Goal: Information Seeking & Learning: Learn about a topic

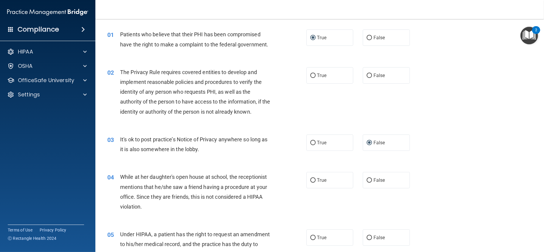
scroll to position [33, 0]
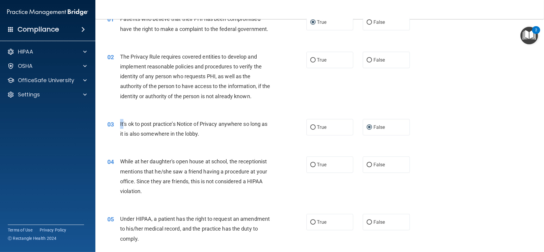
drag, startPoint x: 119, startPoint y: 122, endPoint x: 124, endPoint y: 123, distance: 4.5
click at [124, 123] on div "03 It's ok to post practice’s Notice of Privacy anywhere so long as it is also …" at bounding box center [206, 130] width 217 height 23
click at [121, 124] on span "It's ok to post practice’s Notice of Privacy anywhere so long as it is also som…" at bounding box center [193, 129] width 147 height 16
click at [369, 166] on label "False" at bounding box center [385, 165] width 47 height 16
click at [369, 166] on input "False" at bounding box center [368, 165] width 5 height 4
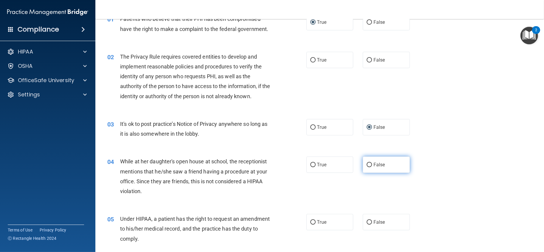
radio input "true"
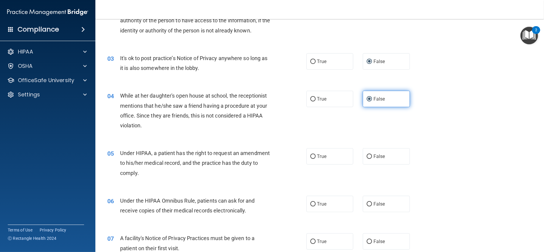
scroll to position [99, 0]
click at [315, 159] on label "True" at bounding box center [329, 156] width 47 height 16
click at [315, 159] on input "True" at bounding box center [312, 156] width 5 height 4
radio input "true"
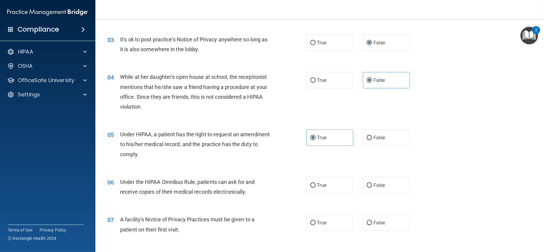
scroll to position [132, 0]
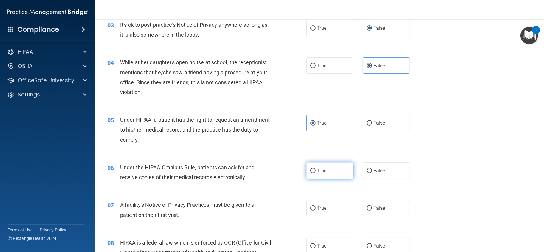
click at [306, 170] on label "True" at bounding box center [329, 171] width 47 height 16
click at [310, 170] on input "True" at bounding box center [312, 171] width 5 height 4
radio input "true"
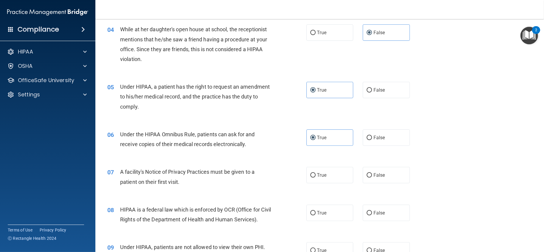
scroll to position [198, 0]
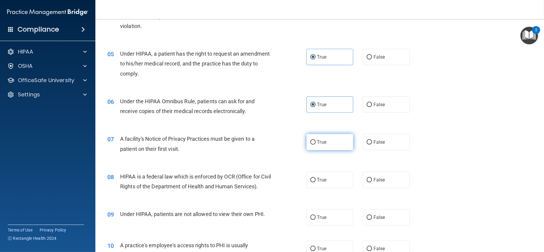
click at [317, 141] on span "True" at bounding box center [321, 142] width 9 height 6
click at [315, 141] on input "True" at bounding box center [312, 142] width 5 height 4
radio input "true"
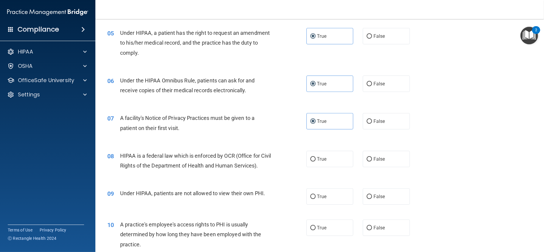
scroll to position [298, 0]
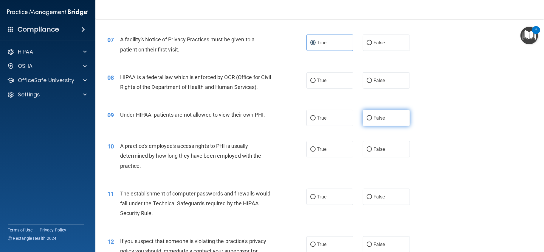
click at [366, 121] on input "False" at bounding box center [368, 118] width 5 height 4
radio input "true"
click at [375, 158] on label "False" at bounding box center [385, 149] width 47 height 16
click at [372, 152] on input "False" at bounding box center [368, 149] width 5 height 4
radio input "true"
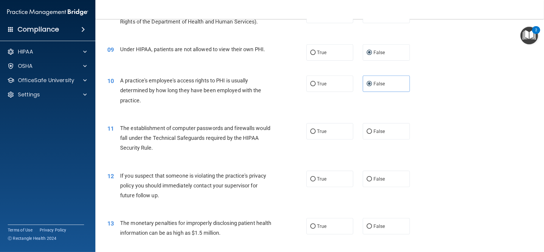
scroll to position [364, 0]
click at [323, 181] on span "True" at bounding box center [321, 179] width 9 height 6
click at [315, 181] on input "True" at bounding box center [312, 179] width 5 height 4
radio input "true"
click at [378, 134] on span "False" at bounding box center [379, 131] width 12 height 6
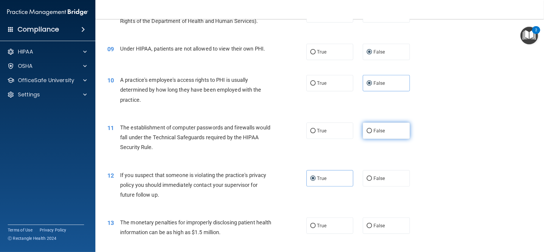
click at [372, 133] on input "False" at bounding box center [368, 131] width 5 height 4
radio input "true"
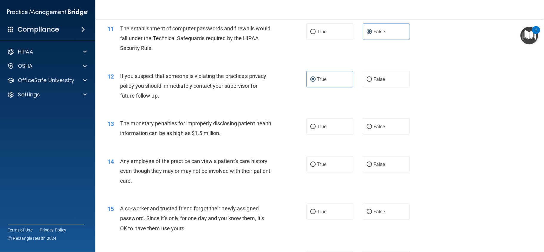
scroll to position [496, 0]
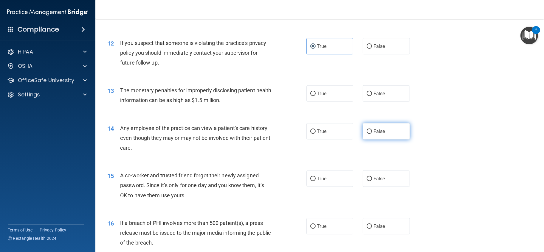
click at [369, 139] on label "False" at bounding box center [385, 131] width 47 height 16
click at [369, 134] on input "False" at bounding box center [368, 132] width 5 height 4
radio input "true"
click at [314, 102] on label "True" at bounding box center [329, 93] width 47 height 16
click at [314, 96] on input "True" at bounding box center [312, 94] width 5 height 4
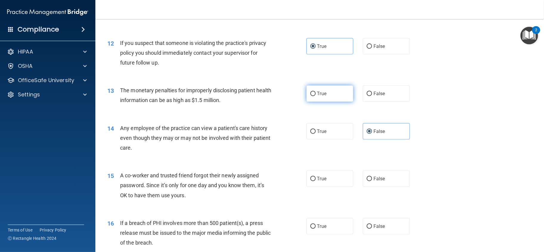
radio input "true"
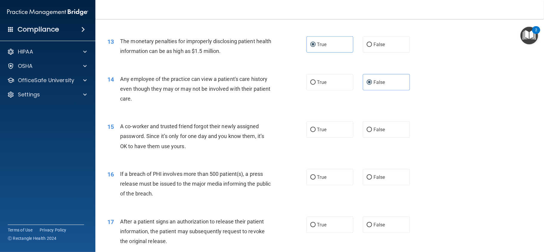
scroll to position [562, 0]
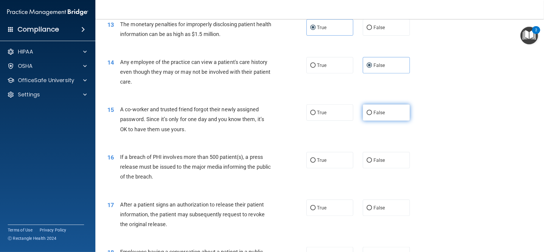
click at [374, 116] on span "False" at bounding box center [379, 113] width 12 height 6
click at [372, 115] on input "False" at bounding box center [368, 113] width 5 height 4
radio input "true"
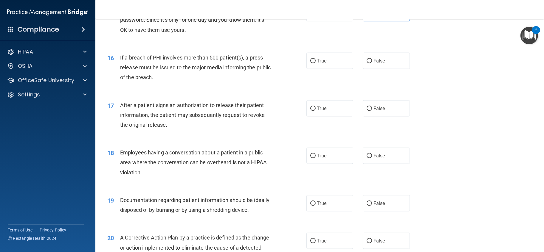
scroll to position [695, 0]
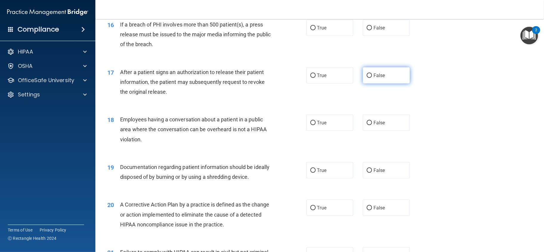
click at [368, 84] on label "False" at bounding box center [385, 75] width 47 height 16
click at [368, 78] on input "False" at bounding box center [368, 76] width 5 height 4
radio input "true"
click at [329, 33] on label "True" at bounding box center [329, 28] width 47 height 16
click at [315, 30] on input "True" at bounding box center [312, 28] width 5 height 4
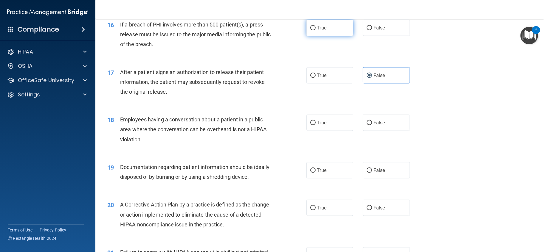
radio input "true"
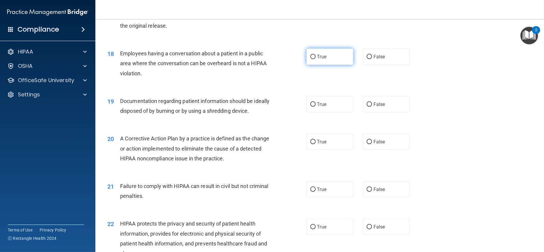
scroll to position [794, 0]
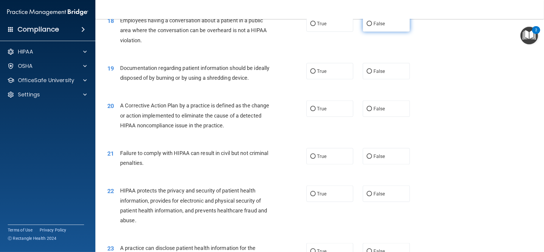
click at [370, 32] on label "False" at bounding box center [385, 23] width 47 height 16
click at [370, 26] on input "False" at bounding box center [368, 24] width 5 height 4
radio input "true"
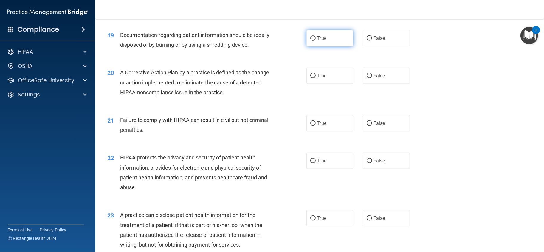
click at [323, 46] on label "True" at bounding box center [329, 38] width 47 height 16
click at [315, 41] on input "True" at bounding box center [312, 38] width 5 height 4
radio input "true"
click at [377, 126] on span "False" at bounding box center [379, 124] width 12 height 6
click at [372, 126] on input "False" at bounding box center [368, 124] width 5 height 4
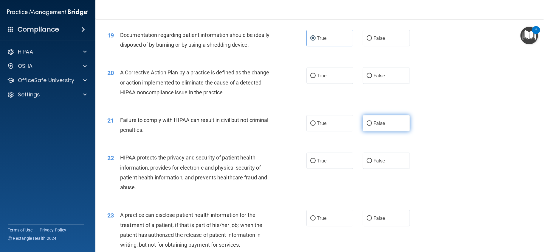
radio input "true"
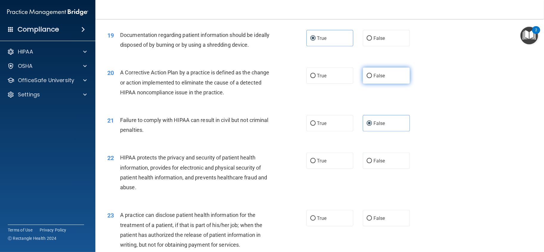
click at [370, 84] on label "False" at bounding box center [385, 76] width 47 height 16
click at [370, 78] on input "False" at bounding box center [368, 76] width 5 height 4
radio input "true"
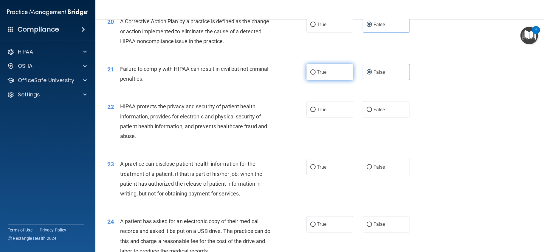
scroll to position [894, 0]
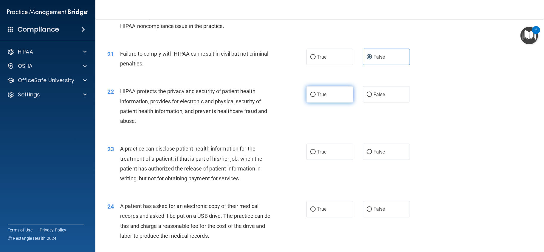
click at [317, 97] on span "True" at bounding box center [321, 95] width 9 height 6
click at [315, 97] on input "True" at bounding box center [312, 95] width 5 height 4
radio input "true"
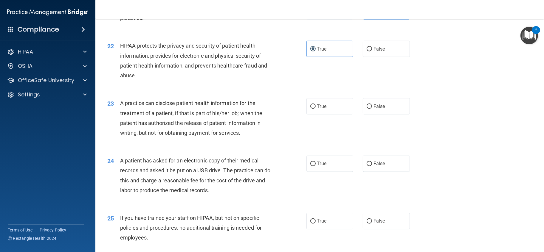
scroll to position [993, 0]
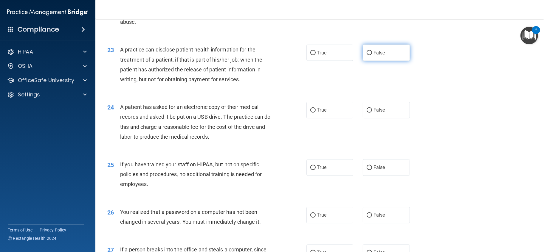
click at [373, 56] on span "False" at bounding box center [379, 53] width 12 height 6
click at [372, 55] on input "False" at bounding box center [368, 53] width 5 height 4
radio input "true"
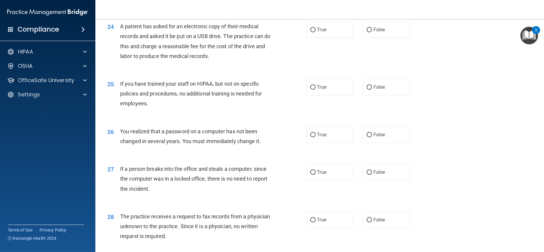
scroll to position [1059, 0]
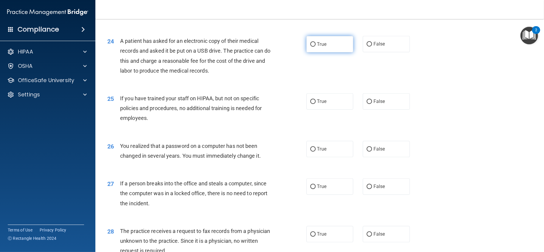
click at [340, 52] on label "True" at bounding box center [329, 44] width 47 height 16
click at [315, 47] on input "True" at bounding box center [312, 44] width 5 height 4
radio input "true"
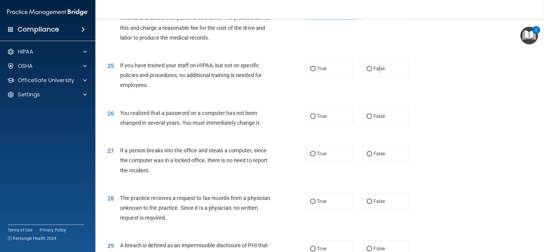
click at [375, 70] on label "False" at bounding box center [385, 68] width 47 height 16
click at [366, 71] on input "False" at bounding box center [368, 69] width 5 height 4
radio input "true"
click at [413, 73] on div "True False" at bounding box center [362, 68] width 113 height 16
click at [340, 125] on label "True" at bounding box center [329, 116] width 47 height 16
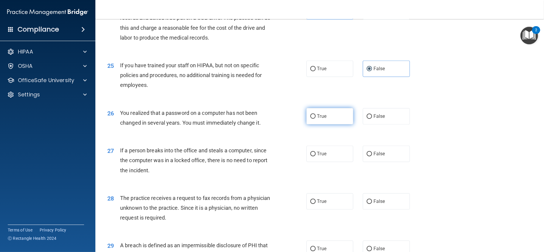
click at [315, 119] on input "True" at bounding box center [312, 116] width 5 height 4
radio input "true"
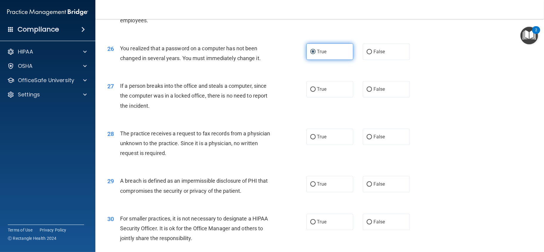
scroll to position [1158, 0]
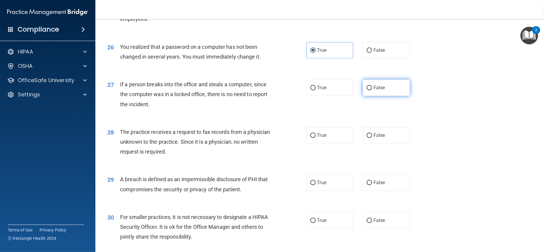
click at [369, 96] on label "False" at bounding box center [385, 88] width 47 height 16
click at [369, 90] on input "False" at bounding box center [368, 88] width 5 height 4
radio input "true"
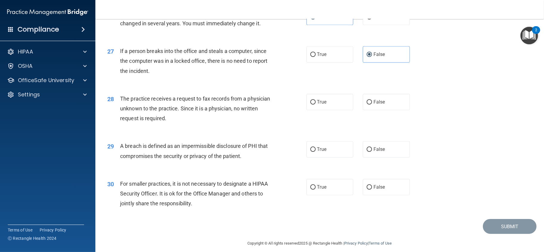
scroll to position [1207, 0]
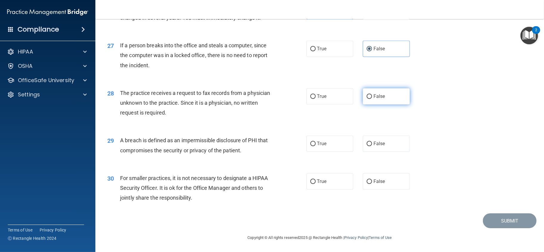
click at [394, 101] on label "False" at bounding box center [385, 96] width 47 height 16
click at [372, 99] on input "False" at bounding box center [368, 96] width 5 height 4
radio input "true"
click at [382, 142] on label "False" at bounding box center [385, 144] width 47 height 16
click at [372, 142] on input "False" at bounding box center [368, 144] width 5 height 4
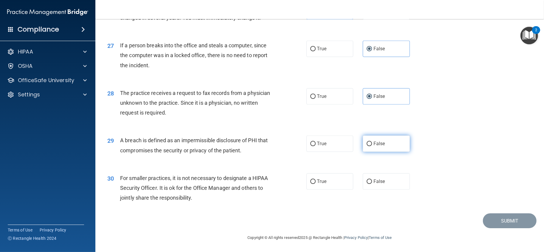
radio input "true"
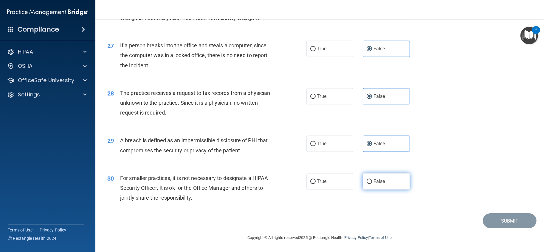
click at [366, 183] on input "False" at bounding box center [368, 182] width 5 height 4
radio input "true"
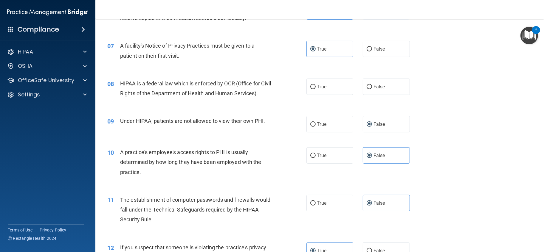
scroll to position [280, 0]
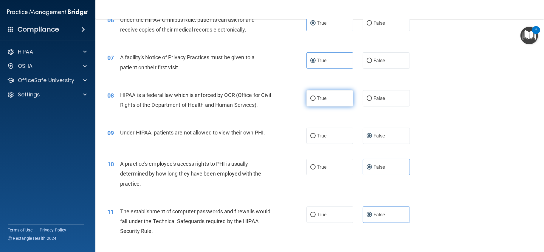
click at [324, 104] on label "True" at bounding box center [329, 98] width 47 height 16
click at [315, 101] on input "True" at bounding box center [312, 99] width 5 height 4
radio input "true"
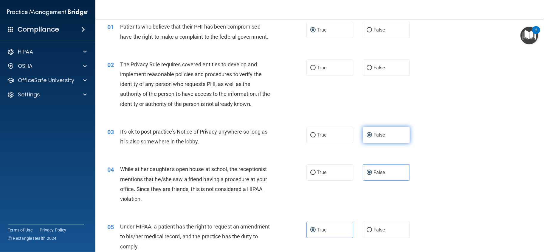
scroll to position [0, 0]
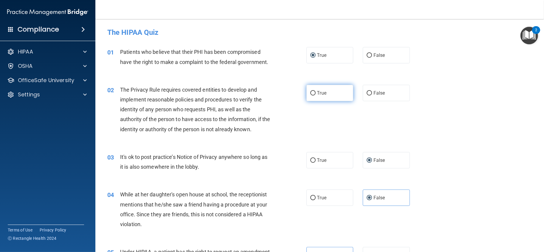
click at [338, 98] on label "True" at bounding box center [329, 93] width 47 height 16
click at [315, 96] on input "True" at bounding box center [312, 93] width 5 height 4
radio input "true"
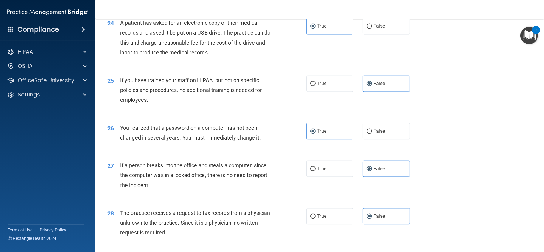
scroll to position [1207, 0]
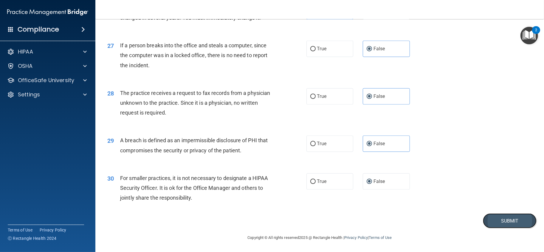
click at [504, 222] on button "Submit" at bounding box center [510, 221] width 54 height 15
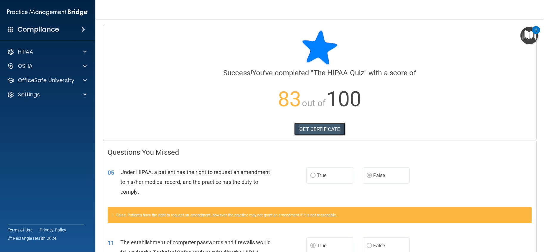
click at [305, 129] on link "GET CERTIFICATE" at bounding box center [319, 129] width 51 height 13
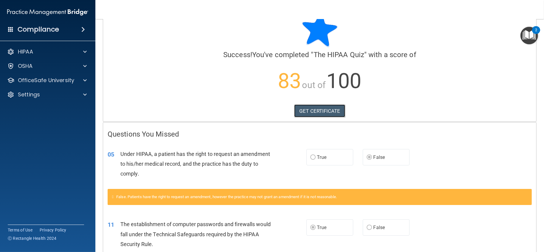
scroll to position [33, 0]
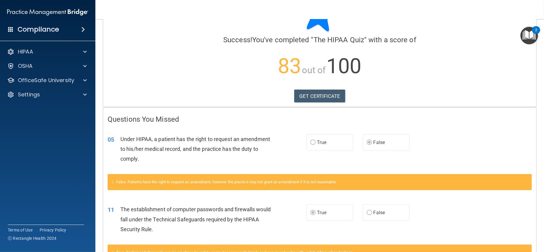
click at [65, 27] on div "Compliance" at bounding box center [47, 29] width 95 height 13
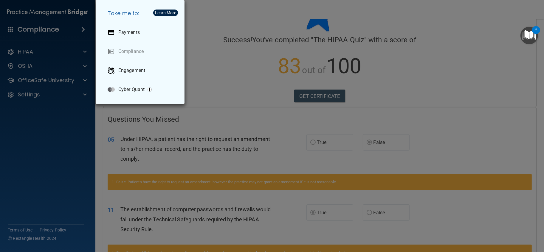
click at [68, 32] on div "Take me to: Payments Compliance Engagement Cyber Quant" at bounding box center [272, 126] width 544 height 252
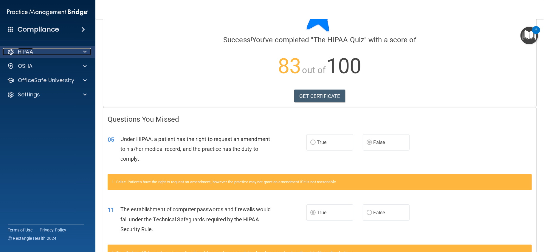
click at [27, 54] on p "HIPAA" at bounding box center [25, 51] width 15 height 7
click at [36, 53] on div "HIPAA" at bounding box center [40, 51] width 74 height 7
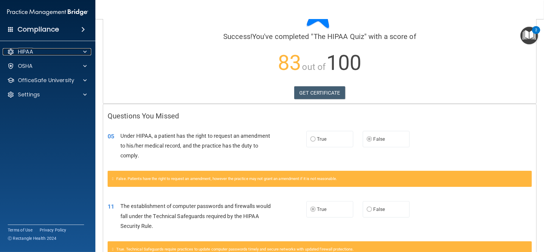
scroll to position [0, 0]
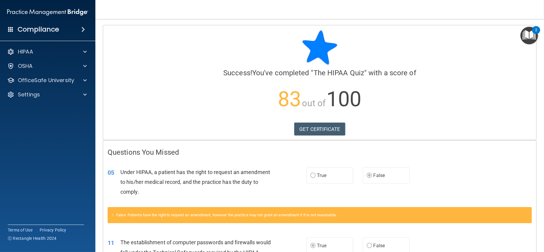
click at [81, 25] on div "Compliance" at bounding box center [47, 29] width 95 height 13
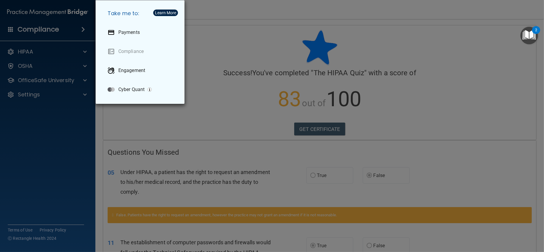
click at [56, 92] on div "Take me to: Payments Compliance Engagement Cyber Quant" at bounding box center [272, 126] width 544 height 252
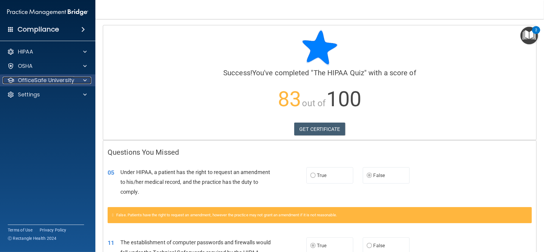
click at [34, 78] on p "OfficeSafe University" at bounding box center [46, 80] width 56 height 7
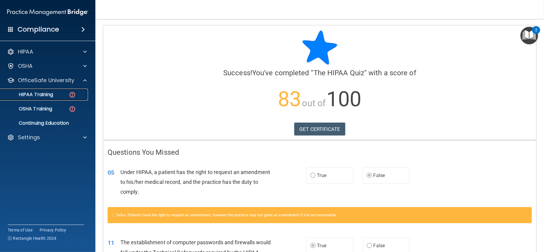
click at [33, 93] on p "HIPAA Training" at bounding box center [28, 95] width 49 height 6
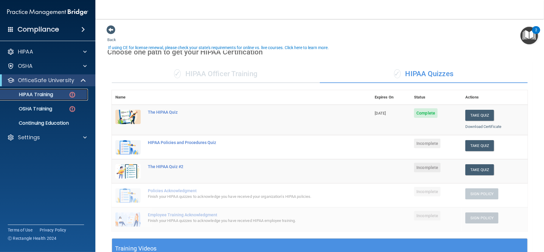
scroll to position [33, 0]
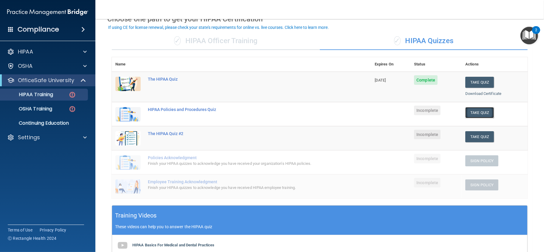
click at [471, 111] on button "Take Quiz" at bounding box center [479, 112] width 29 height 11
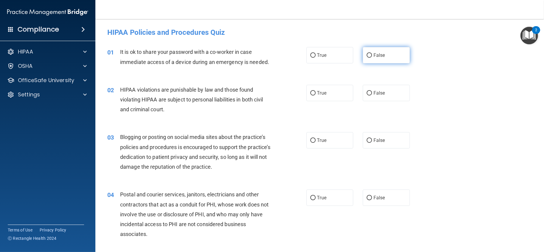
click at [373, 52] on label "False" at bounding box center [385, 55] width 47 height 16
click at [372, 53] on input "False" at bounding box center [368, 55] width 5 height 4
radio input "true"
click at [326, 101] on label "True" at bounding box center [329, 93] width 47 height 16
click at [315, 96] on input "True" at bounding box center [312, 93] width 5 height 4
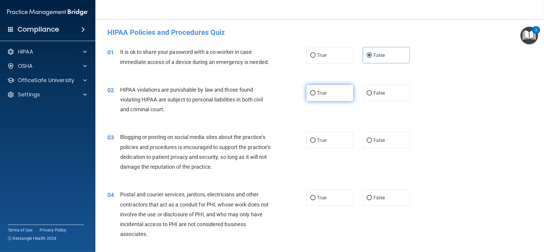
radio input "true"
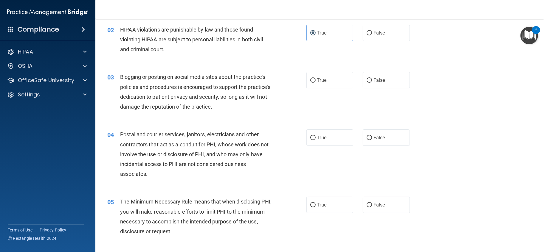
scroll to position [66, 0]
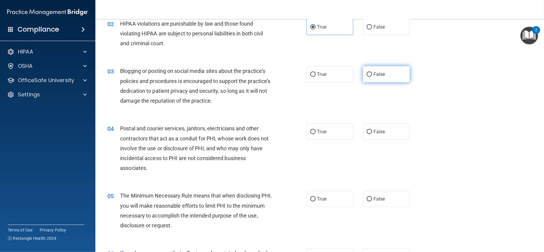
click at [365, 80] on label "False" at bounding box center [385, 74] width 47 height 16
click at [366, 77] on input "False" at bounding box center [368, 74] width 5 height 4
radio input "true"
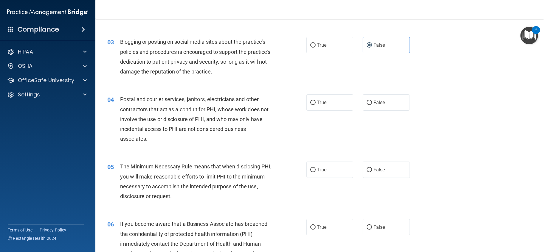
scroll to position [132, 0]
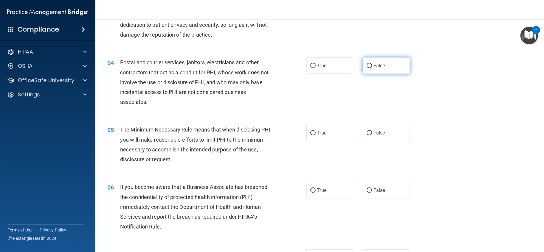
click at [379, 69] on span "False" at bounding box center [379, 66] width 12 height 6
click at [372, 68] on input "False" at bounding box center [368, 66] width 5 height 4
radio input "true"
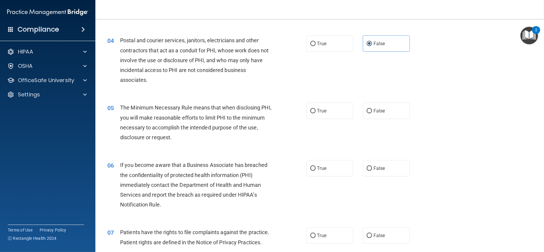
scroll to position [198, 0]
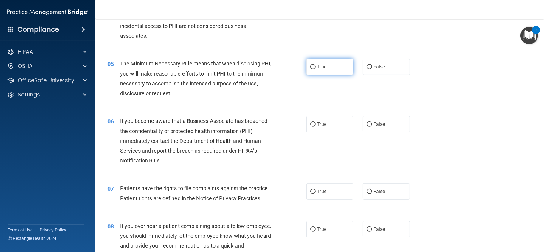
click at [329, 75] on label "True" at bounding box center [329, 67] width 47 height 16
click at [315, 69] on input "True" at bounding box center [312, 67] width 5 height 4
radio input "true"
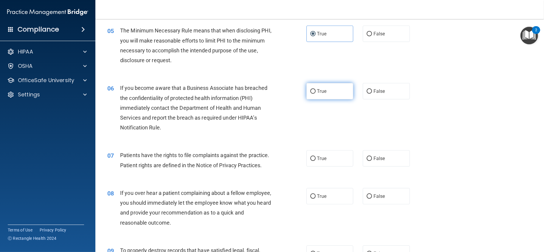
scroll to position [264, 0]
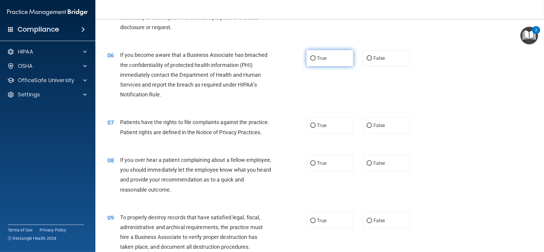
click at [310, 61] on input "True" at bounding box center [312, 58] width 5 height 4
radio input "true"
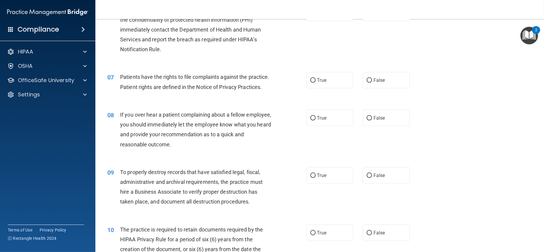
scroll to position [331, 0]
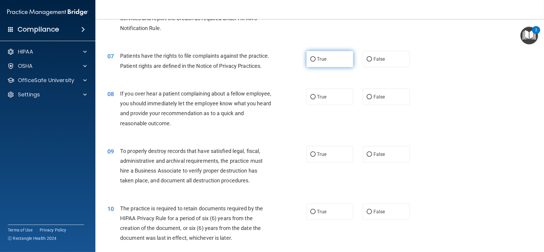
click at [306, 67] on label "True" at bounding box center [329, 59] width 47 height 16
click at [310, 62] on input "True" at bounding box center [312, 59] width 5 height 4
radio input "true"
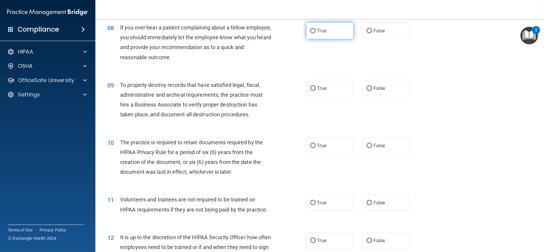
click at [324, 39] on label "True" at bounding box center [329, 31] width 47 height 16
click at [315, 33] on input "True" at bounding box center [312, 31] width 5 height 4
radio input "true"
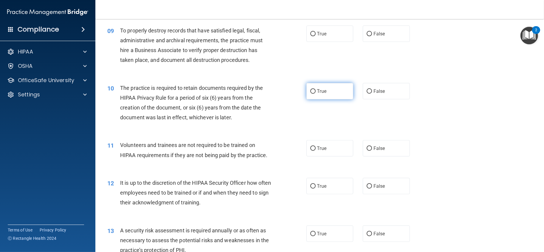
scroll to position [463, 0]
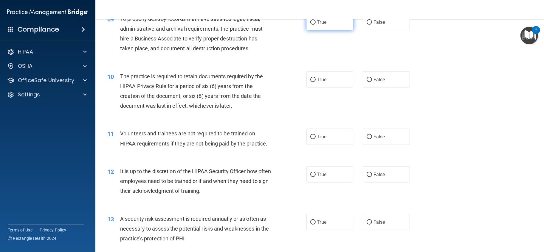
click at [323, 25] on span "True" at bounding box center [321, 22] width 9 height 6
click at [315, 25] on input "True" at bounding box center [312, 22] width 5 height 4
radio input "true"
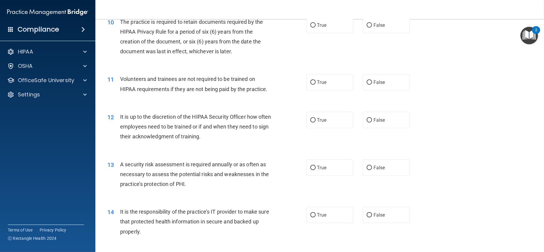
scroll to position [529, 0]
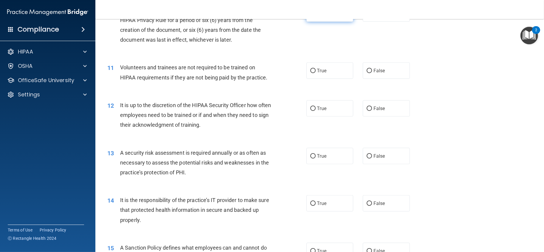
click at [322, 22] on label "True" at bounding box center [329, 13] width 47 height 16
click at [315, 16] on input "True" at bounding box center [312, 14] width 5 height 4
radio input "true"
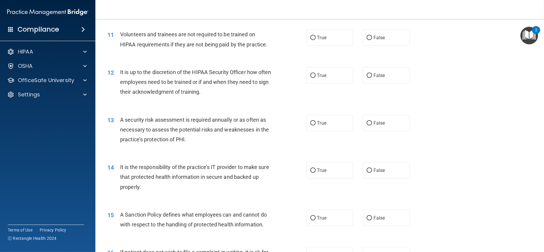
scroll to position [596, 0]
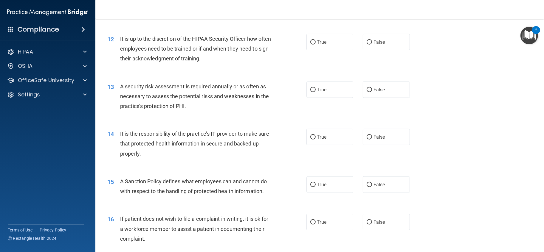
click at [376, 13] on label "False" at bounding box center [385, 4] width 47 height 16
click at [372, 7] on input "False" at bounding box center [368, 4] width 5 height 4
radio input "true"
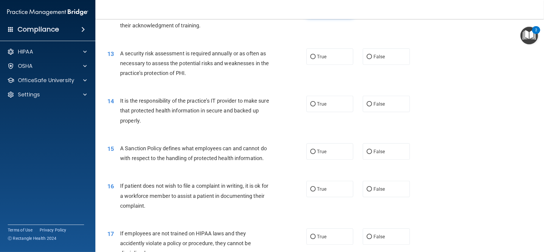
click at [317, 12] on span "True" at bounding box center [321, 9] width 9 height 6
click at [315, 12] on input "True" at bounding box center [312, 9] width 5 height 4
radio input "true"
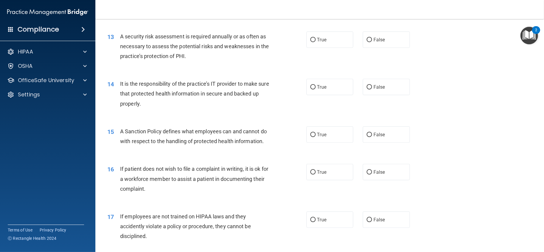
scroll to position [662, 0]
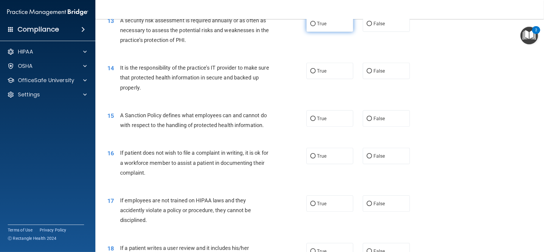
click at [330, 32] on label "True" at bounding box center [329, 23] width 47 height 16
click at [315, 26] on input "True" at bounding box center [312, 24] width 5 height 4
radio input "true"
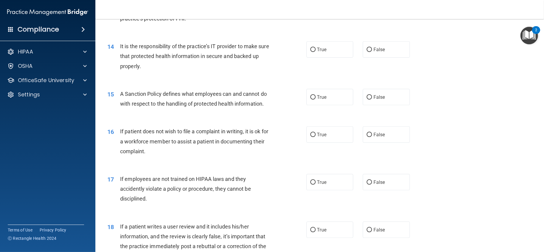
scroll to position [695, 0]
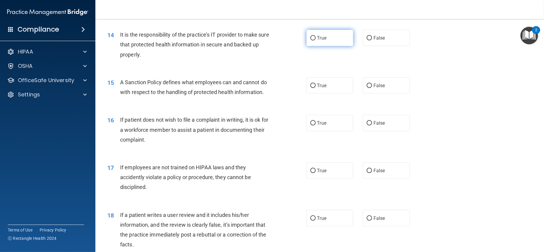
click at [325, 46] on label "True" at bounding box center [329, 38] width 47 height 16
click at [315, 41] on input "True" at bounding box center [312, 38] width 5 height 4
radio input "true"
click at [391, 46] on label "False" at bounding box center [385, 38] width 47 height 16
click at [372, 41] on input "False" at bounding box center [368, 38] width 5 height 4
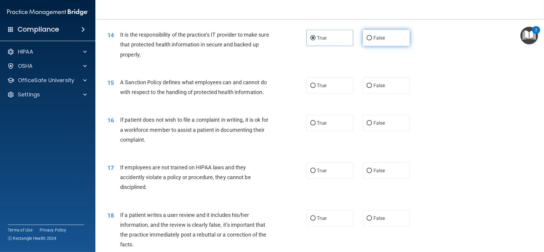
radio input "true"
click at [324, 46] on label "True" at bounding box center [329, 38] width 47 height 16
click at [315, 41] on input "True" at bounding box center [312, 38] width 5 height 4
radio input "true"
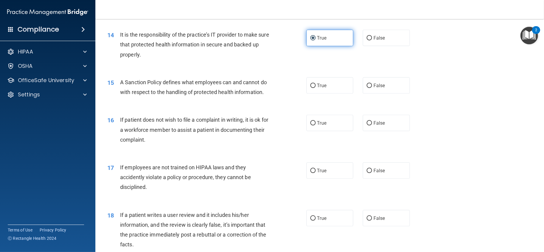
scroll to position [728, 0]
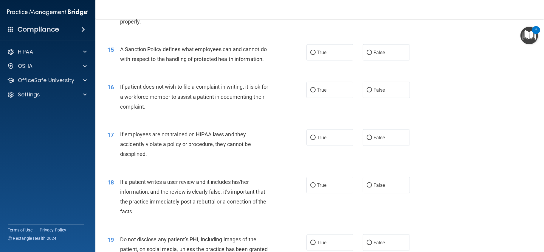
click at [374, 13] on label "False" at bounding box center [385, 5] width 47 height 16
click at [372, 7] on input "False" at bounding box center [368, 5] width 5 height 4
radio input "true"
radio input "false"
click at [312, 93] on input "True" at bounding box center [312, 90] width 5 height 4
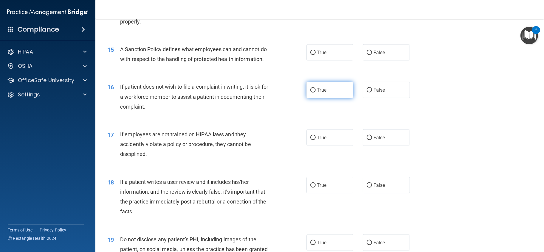
radio input "true"
click at [344, 61] on label "True" at bounding box center [329, 52] width 47 height 16
click at [315, 55] on input "True" at bounding box center [312, 53] width 5 height 4
radio input "true"
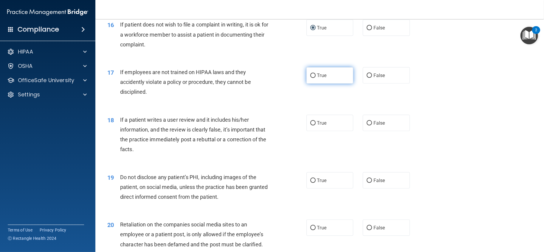
scroll to position [794, 0]
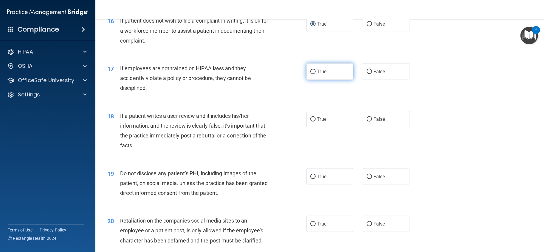
click at [335, 80] on label "True" at bounding box center [329, 71] width 47 height 16
click at [315, 74] on input "True" at bounding box center [312, 72] width 5 height 4
radio input "true"
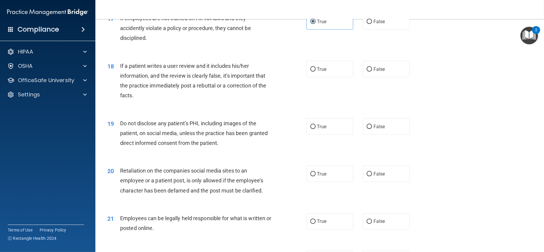
scroll to position [860, 0]
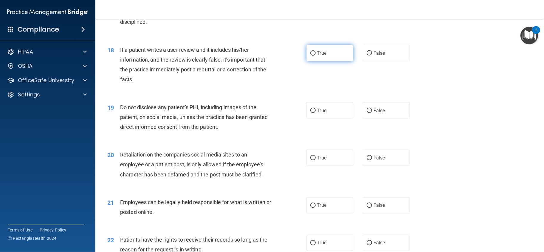
click at [337, 61] on label "True" at bounding box center [329, 53] width 47 height 16
click at [315, 56] on input "True" at bounding box center [312, 53] width 5 height 4
radio input "true"
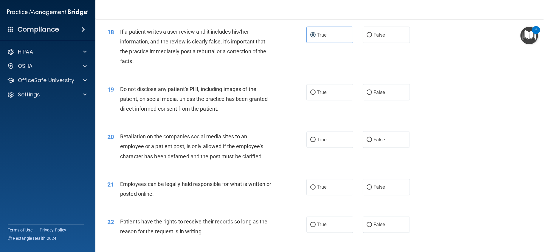
scroll to position [894, 0]
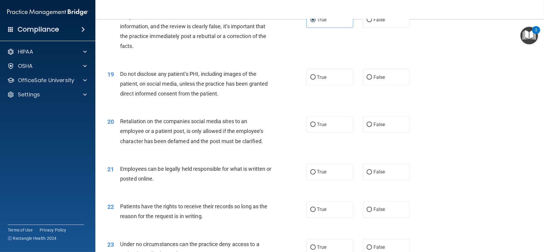
click at [302, 98] on div "19 Do not disclose any patient’s PHI, including images of the patient, on socia…" at bounding box center [206, 85] width 217 height 33
click at [331, 85] on label "True" at bounding box center [329, 77] width 47 height 16
click at [315, 80] on input "True" at bounding box center [312, 77] width 5 height 4
radio input "true"
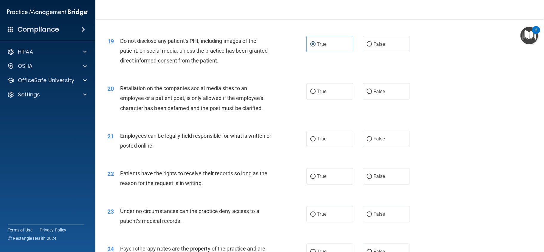
click at [318, 161] on div "21 Employees can be legally held responsible for what is written or posted onli…" at bounding box center [319, 143] width 433 height 38
click at [319, 142] on span "True" at bounding box center [321, 139] width 9 height 6
click at [315, 142] on input "True" at bounding box center [312, 139] width 5 height 4
radio input "true"
click at [385, 100] on label "False" at bounding box center [385, 91] width 47 height 16
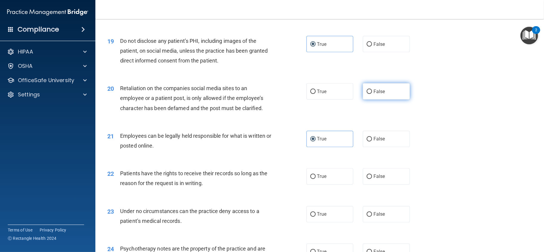
click at [372, 94] on input "False" at bounding box center [368, 92] width 5 height 4
radio input "true"
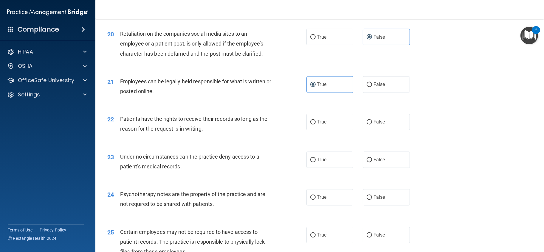
scroll to position [1026, 0]
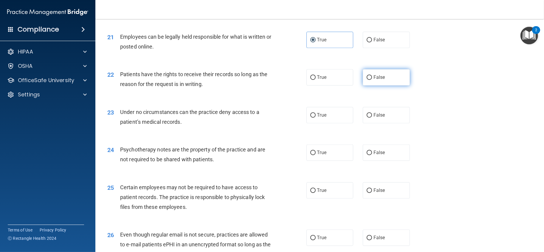
click at [374, 80] on span "False" at bounding box center [379, 78] width 12 height 6
click at [372, 80] on input "False" at bounding box center [368, 78] width 5 height 4
radio input "true"
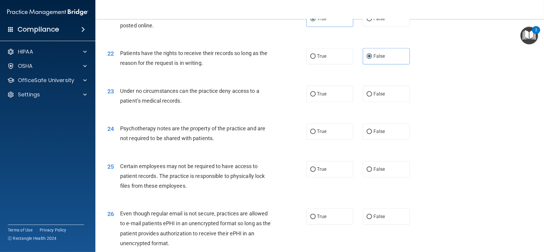
scroll to position [1059, 0]
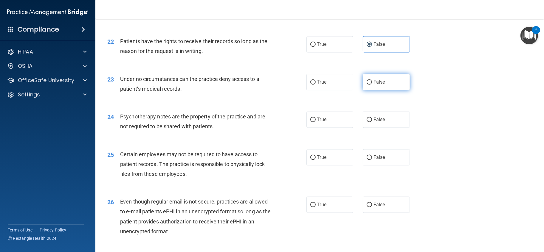
click at [382, 91] on label "False" at bounding box center [385, 82] width 47 height 16
click at [372, 85] on input "False" at bounding box center [368, 82] width 5 height 4
radio input "true"
click at [341, 91] on label "True" at bounding box center [329, 82] width 47 height 16
click at [315, 85] on input "True" at bounding box center [312, 82] width 5 height 4
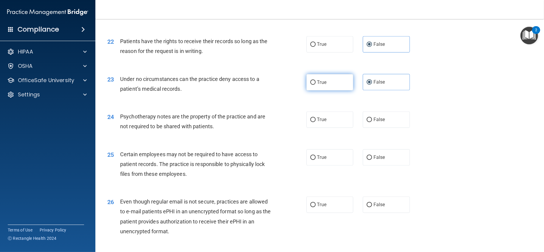
radio input "true"
click at [366, 85] on input "False" at bounding box center [368, 82] width 5 height 4
radio input "true"
click at [335, 91] on label "True" at bounding box center [329, 82] width 47 height 16
click at [315, 85] on input "True" at bounding box center [312, 82] width 5 height 4
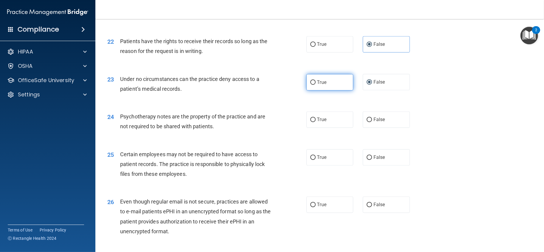
radio input "true"
radio input "false"
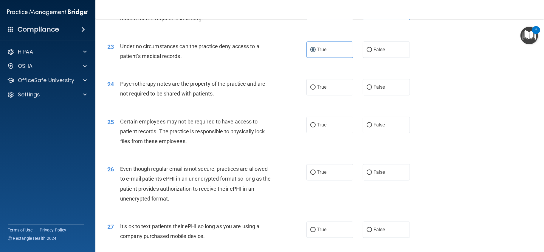
scroll to position [1092, 0]
click at [397, 95] on label "False" at bounding box center [385, 87] width 47 height 16
click at [372, 89] on input "False" at bounding box center [368, 87] width 5 height 4
radio input "true"
click at [337, 133] on label "True" at bounding box center [329, 124] width 47 height 16
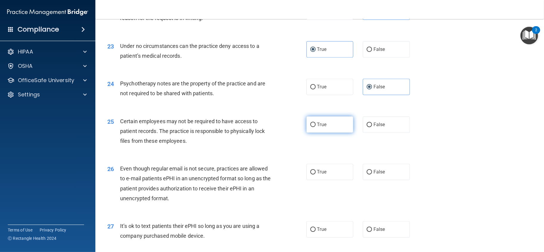
click at [315, 127] on input "True" at bounding box center [312, 125] width 5 height 4
radio input "true"
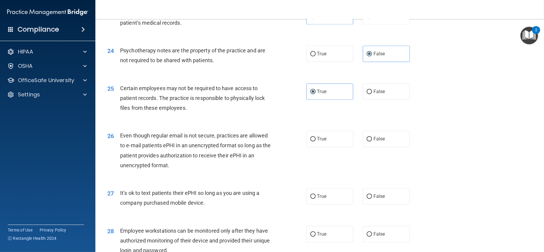
scroll to position [1158, 0]
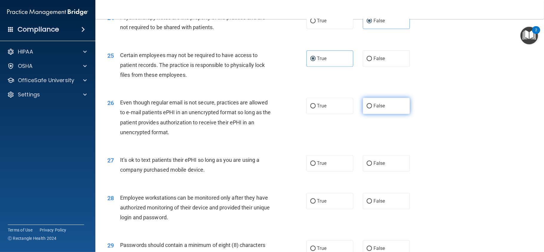
click at [394, 114] on label "False" at bounding box center [385, 106] width 47 height 16
click at [372, 108] on input "False" at bounding box center [368, 106] width 5 height 4
radio input "true"
click at [390, 172] on label "False" at bounding box center [385, 163] width 47 height 16
click at [372, 166] on input "False" at bounding box center [368, 163] width 5 height 4
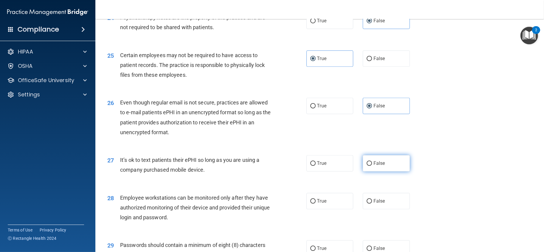
radio input "true"
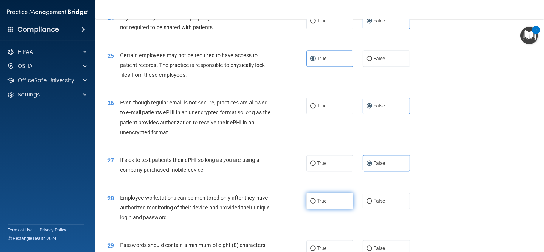
click at [323, 209] on label "True" at bounding box center [329, 201] width 47 height 16
click at [315, 204] on input "True" at bounding box center [312, 201] width 5 height 4
radio input "true"
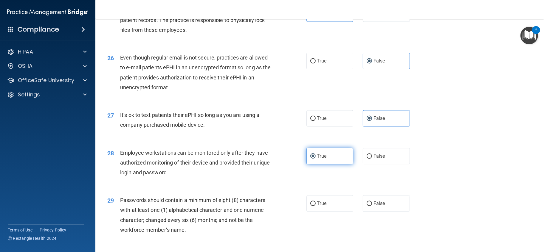
scroll to position [1291, 0]
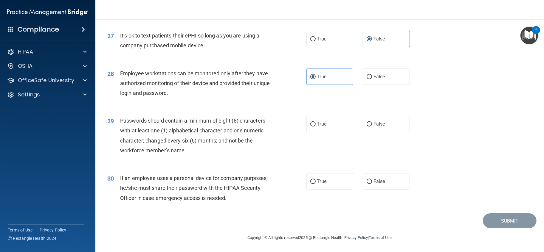
drag, startPoint x: 318, startPoint y: 138, endPoint x: 354, endPoint y: 193, distance: 65.5
click at [321, 132] on label "True" at bounding box center [329, 124] width 47 height 16
click at [354, 190] on div "True False" at bounding box center [362, 181] width 113 height 16
click at [368, 190] on label "False" at bounding box center [385, 181] width 47 height 16
click at [368, 184] on input "False" at bounding box center [368, 182] width 5 height 4
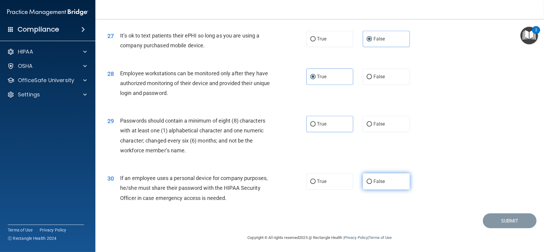
radio input "true"
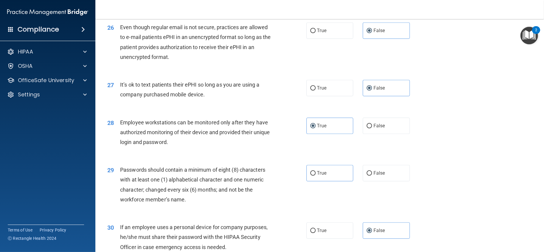
scroll to position [1191, 0]
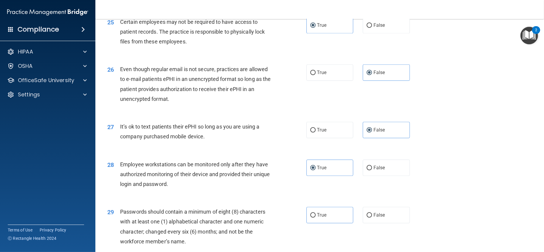
click at [351, 223] on div "True False" at bounding box center [362, 215] width 113 height 16
click at [368, 223] on label "False" at bounding box center [385, 215] width 47 height 16
click at [368, 218] on input "False" at bounding box center [368, 215] width 5 height 4
radio input "true"
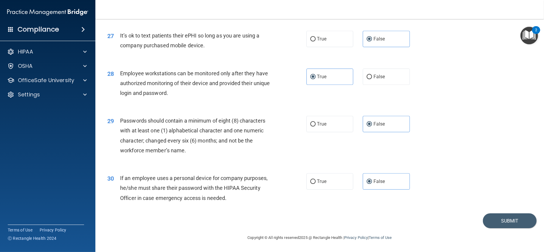
scroll to position [1302, 0]
click at [488, 220] on button "Submit" at bounding box center [510, 221] width 54 height 15
click at [502, 224] on button "Submit" at bounding box center [510, 221] width 54 height 15
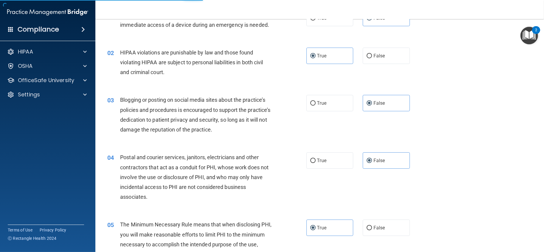
scroll to position [0, 0]
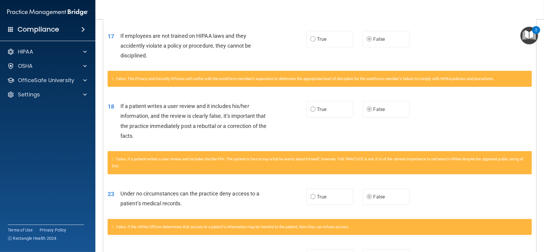
scroll to position [488, 0]
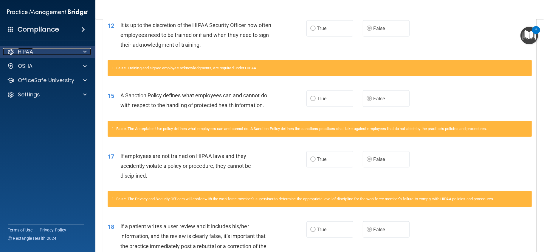
click at [47, 49] on div "HIPAA" at bounding box center [40, 51] width 74 height 7
click at [71, 52] on div "HIPAA" at bounding box center [40, 51] width 74 height 7
click at [77, 34] on div "Compliance" at bounding box center [47, 29] width 95 height 13
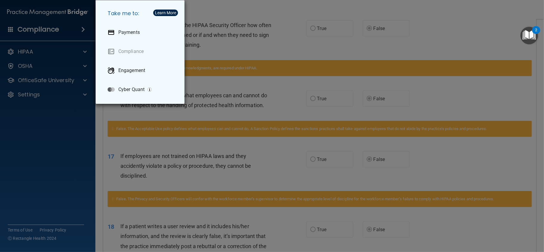
click at [61, 44] on div "Take me to: Payments Compliance Engagement Cyber Quant" at bounding box center [272, 126] width 544 height 252
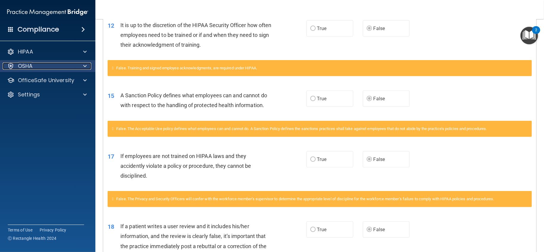
click at [52, 69] on div "OSHA" at bounding box center [40, 66] width 74 height 7
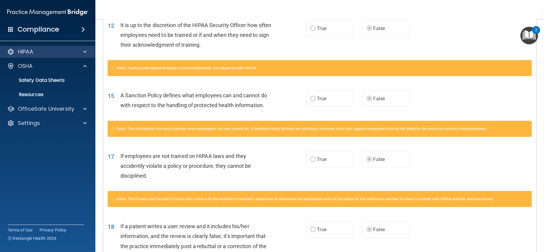
click at [55, 56] on div "HIPAA" at bounding box center [48, 52] width 96 height 12
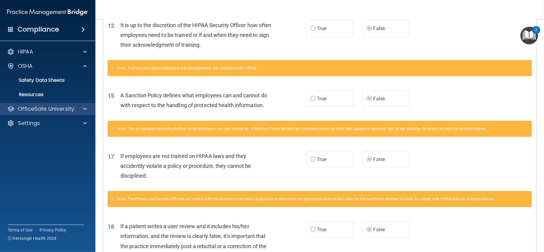
click at [49, 103] on div "OfficeSafe University" at bounding box center [48, 109] width 96 height 12
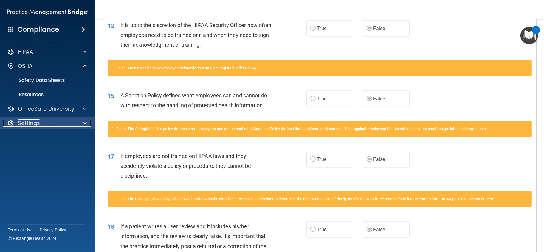
click at [47, 120] on div "Settings" at bounding box center [40, 123] width 74 height 7
click at [49, 124] on div "Settings" at bounding box center [40, 123] width 74 height 7
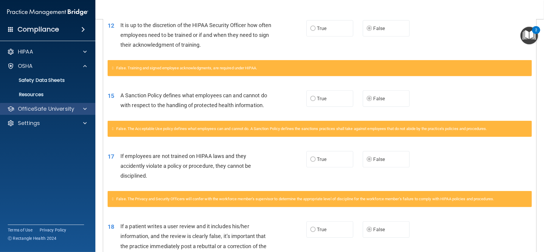
click at [51, 103] on div "OfficeSafe University" at bounding box center [48, 109] width 96 height 12
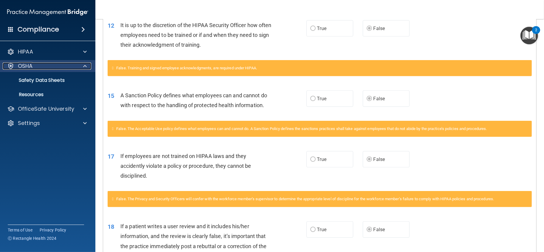
click at [41, 68] on div "OSHA" at bounding box center [40, 66] width 74 height 7
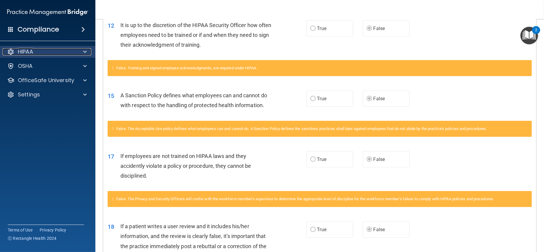
click at [35, 50] on div "HIPAA" at bounding box center [40, 51] width 74 height 7
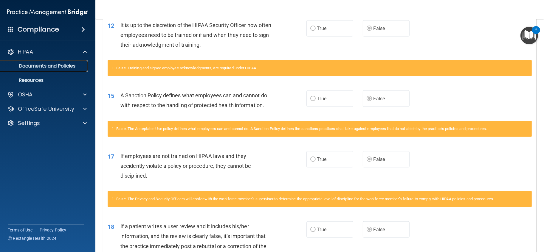
click at [31, 64] on p "Documents and Policies" at bounding box center [44, 66] width 81 height 6
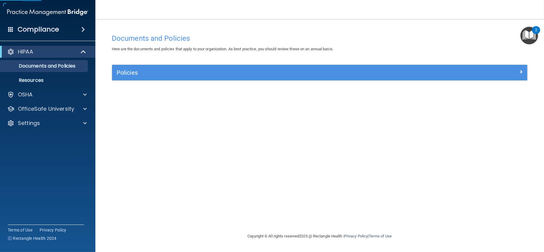
click at [49, 27] on h4 "Compliance" at bounding box center [38, 29] width 41 height 8
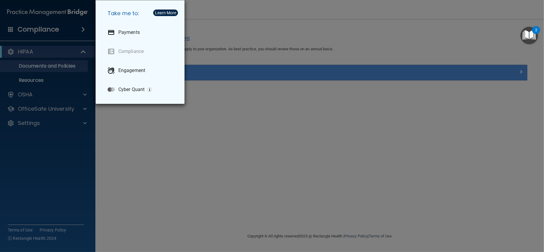
click at [16, 30] on div "Take me to: Payments Compliance Engagement Cyber Quant" at bounding box center [272, 126] width 544 height 252
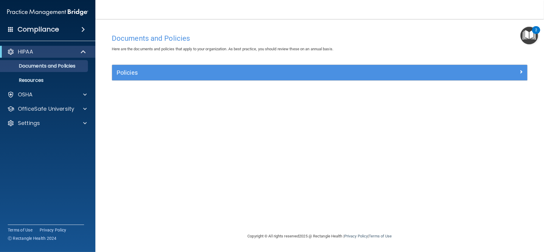
click at [65, 57] on div "HIPAA" at bounding box center [47, 52] width 95 height 12
click at [77, 54] on div at bounding box center [83, 51] width 15 height 7
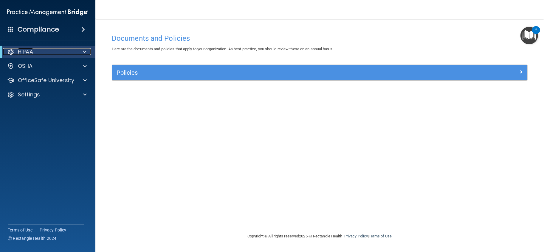
click at [6, 51] on div "HIPAA" at bounding box center [40, 51] width 74 height 7
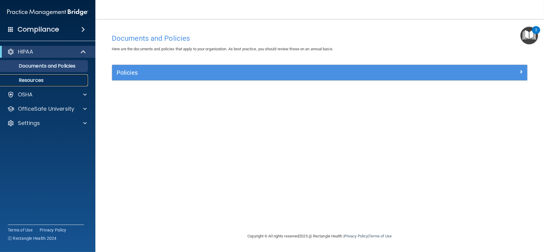
click at [22, 80] on p "Resources" at bounding box center [44, 80] width 81 height 6
click at [84, 30] on span at bounding box center [83, 29] width 4 height 7
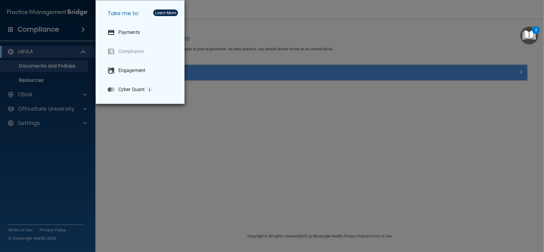
click at [98, 134] on div "Take me to: Payments Compliance Engagement Cyber Quant" at bounding box center [272, 126] width 544 height 252
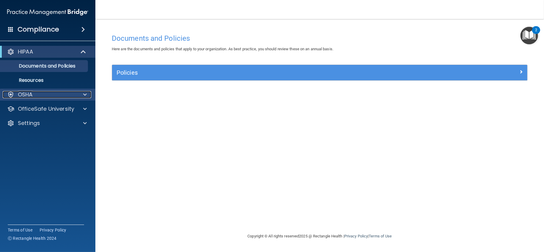
click at [22, 97] on p "OSHA" at bounding box center [25, 94] width 15 height 7
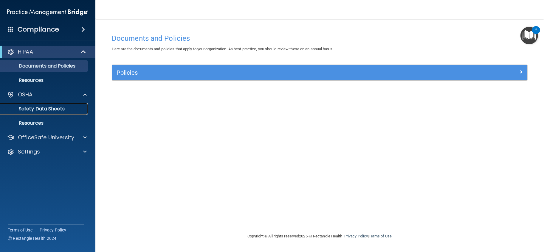
click at [59, 111] on p "Safety Data Sheets" at bounding box center [44, 109] width 81 height 6
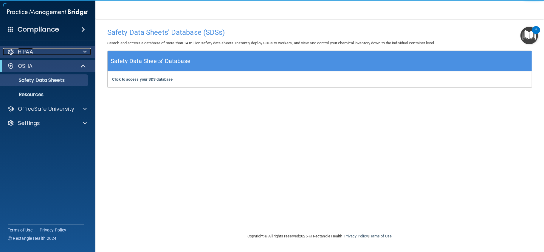
click at [36, 52] on div "HIPAA" at bounding box center [40, 51] width 74 height 7
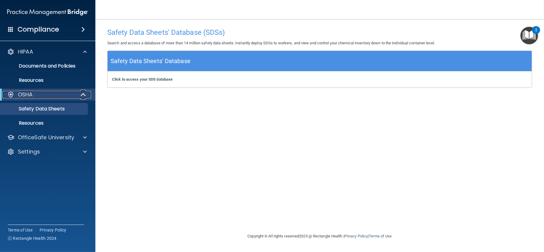
drag, startPoint x: 61, startPoint y: 92, endPoint x: 95, endPoint y: 94, distance: 34.3
click at [61, 92] on div "OSHA" at bounding box center [40, 94] width 74 height 7
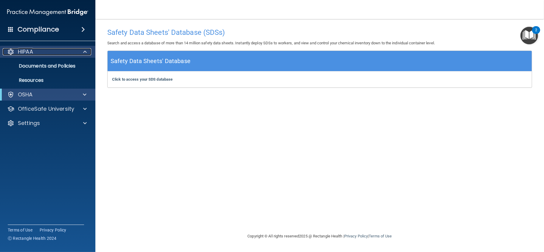
click at [80, 54] on div at bounding box center [84, 51] width 15 height 7
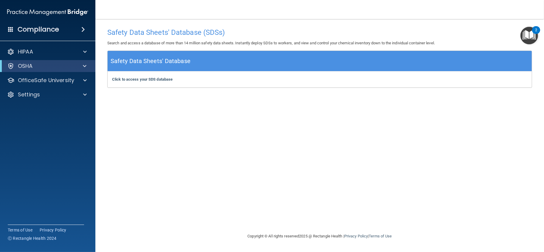
click at [12, 31] on span at bounding box center [10, 29] width 5 height 5
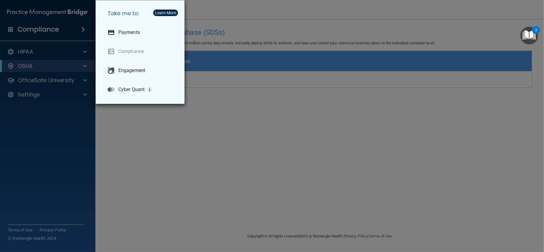
click at [88, 10] on div "Take me to: Payments Compliance Engagement Cyber Quant" at bounding box center [272, 126] width 544 height 252
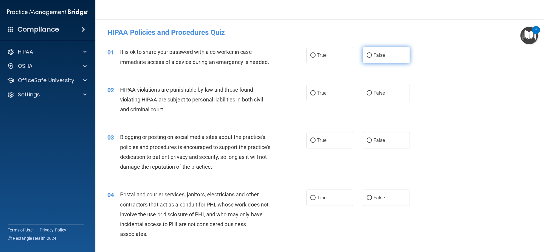
click at [374, 58] on label "False" at bounding box center [385, 55] width 47 height 16
click at [372, 58] on input "False" at bounding box center [368, 55] width 5 height 4
radio input "true"
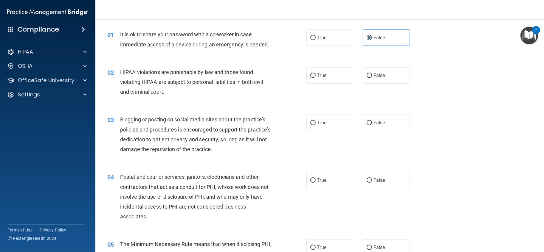
scroll to position [33, 0]
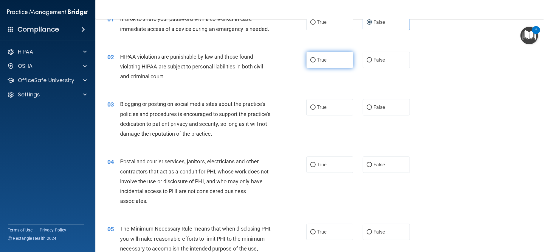
click at [321, 68] on label "True" at bounding box center [329, 60] width 47 height 16
click at [315, 63] on input "True" at bounding box center [312, 60] width 5 height 4
radio input "true"
click at [318, 116] on label "True" at bounding box center [329, 107] width 47 height 16
click at [315, 110] on input "True" at bounding box center [312, 107] width 5 height 4
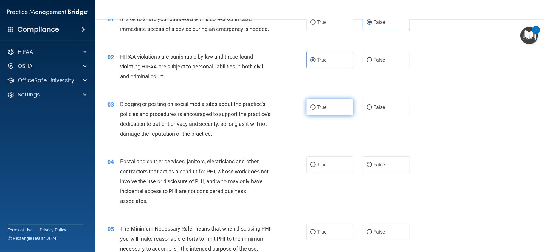
radio input "true"
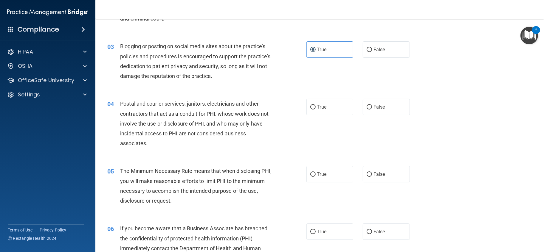
scroll to position [99, 0]
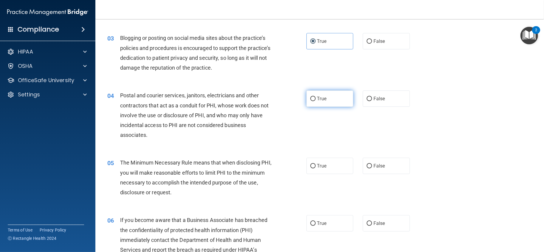
click at [321, 102] on span "True" at bounding box center [321, 99] width 9 height 6
click at [315, 101] on input "True" at bounding box center [312, 99] width 5 height 4
radio input "true"
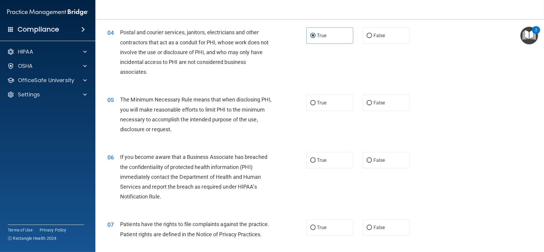
scroll to position [165, 0]
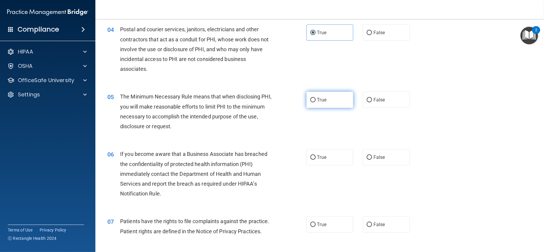
click at [329, 108] on label "True" at bounding box center [329, 100] width 47 height 16
click at [315, 102] on input "True" at bounding box center [312, 100] width 5 height 4
radio input "true"
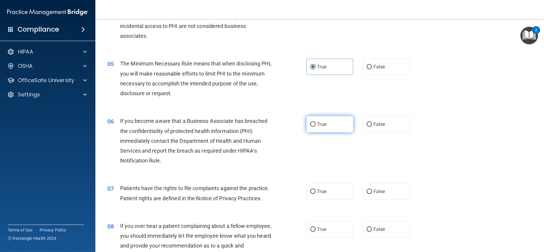
click at [319, 127] on label "True" at bounding box center [329, 124] width 47 height 16
click at [315, 127] on input "True" at bounding box center [312, 124] width 5 height 4
radio input "true"
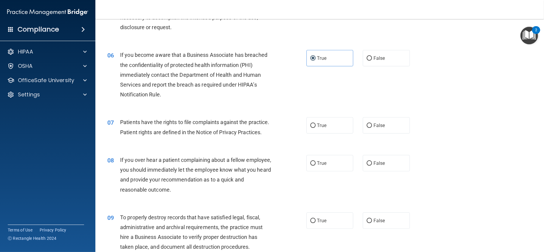
scroll to position [298, 0]
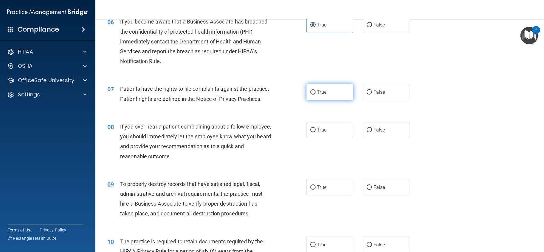
click at [314, 100] on label "True" at bounding box center [329, 92] width 47 height 16
click at [314, 95] on input "True" at bounding box center [312, 92] width 5 height 4
radio input "true"
click at [367, 133] on input "False" at bounding box center [368, 130] width 5 height 4
radio input "true"
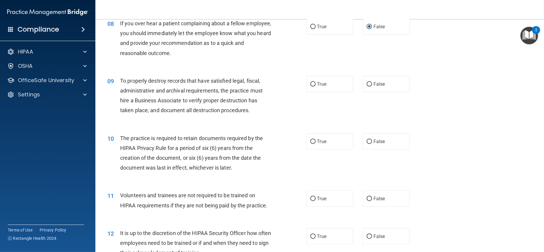
scroll to position [430, 0]
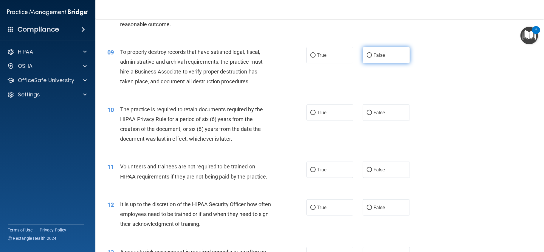
click at [386, 63] on label "False" at bounding box center [385, 55] width 47 height 16
click at [372, 58] on input "False" at bounding box center [368, 55] width 5 height 4
radio input "true"
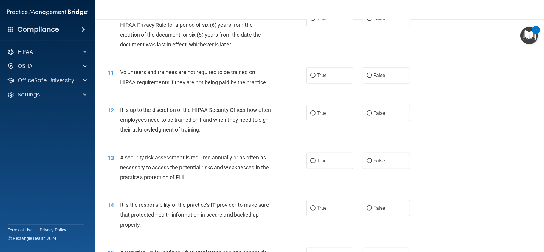
scroll to position [529, 0]
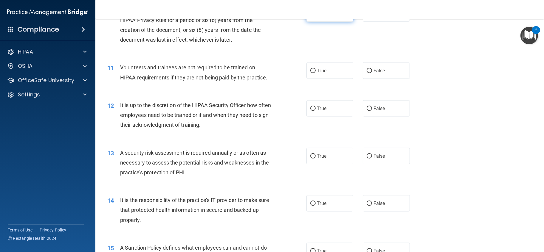
click at [314, 22] on label "True" at bounding box center [329, 13] width 47 height 16
click at [314, 16] on input "True" at bounding box center [312, 14] width 5 height 4
radio input "true"
click at [367, 73] on input "False" at bounding box center [368, 71] width 5 height 4
radio input "true"
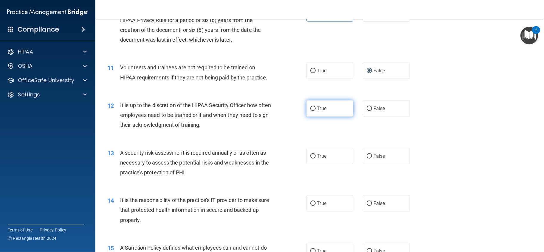
click at [318, 111] on span "True" at bounding box center [321, 109] width 9 height 6
click at [315, 111] on input "True" at bounding box center [312, 109] width 5 height 4
radio input "true"
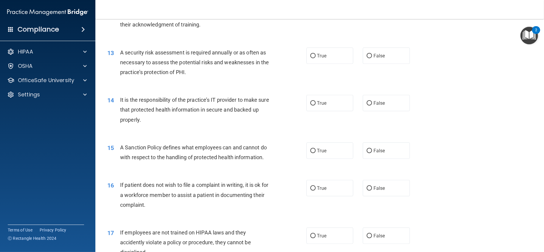
scroll to position [662, 0]
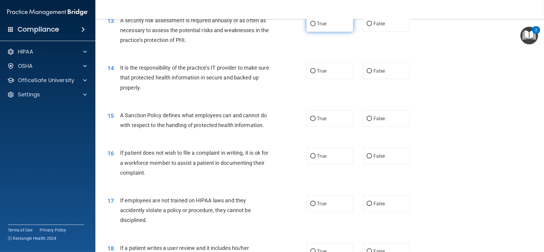
click at [306, 32] on label "True" at bounding box center [329, 23] width 47 height 16
click at [310, 26] on input "True" at bounding box center [312, 24] width 5 height 4
radio input "true"
click at [323, 74] on span "True" at bounding box center [321, 71] width 9 height 6
click at [315, 74] on input "True" at bounding box center [312, 71] width 5 height 4
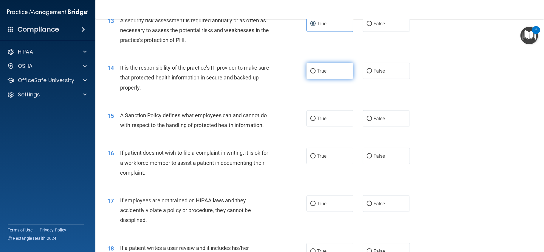
radio input "true"
click at [373, 122] on span "False" at bounding box center [379, 119] width 12 height 6
click at [371, 121] on input "False" at bounding box center [368, 119] width 5 height 4
radio input "true"
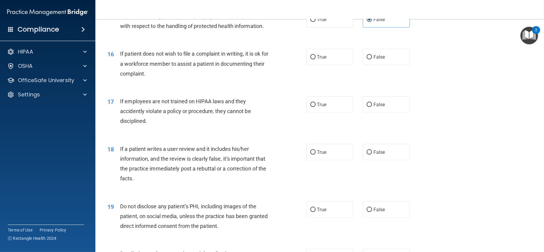
scroll to position [794, 0]
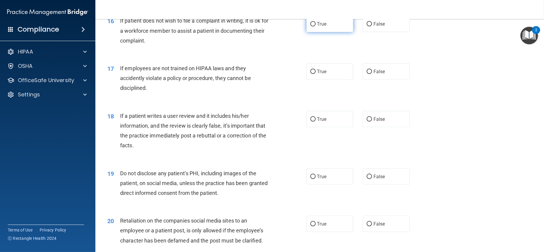
click at [320, 27] on span "True" at bounding box center [321, 24] width 9 height 6
click at [315, 27] on input "True" at bounding box center [312, 24] width 5 height 4
radio input "true"
click at [384, 80] on label "False" at bounding box center [385, 71] width 47 height 16
click at [372, 74] on input "False" at bounding box center [368, 72] width 5 height 4
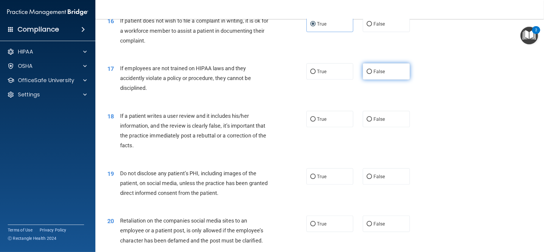
radio input "true"
click at [376, 122] on span "False" at bounding box center [379, 119] width 12 height 6
click at [372, 122] on input "False" at bounding box center [368, 119] width 5 height 4
radio input "true"
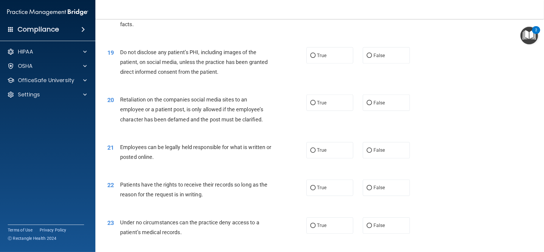
scroll to position [927, 0]
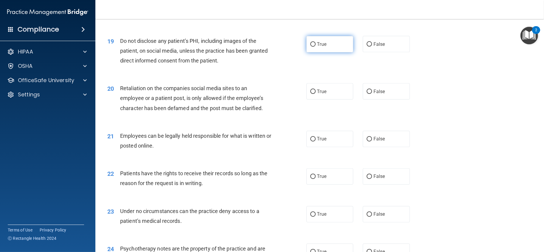
click at [332, 52] on label "True" at bounding box center [329, 44] width 47 height 16
click at [315, 47] on input "True" at bounding box center [312, 44] width 5 height 4
radio input "true"
drag, startPoint x: 357, startPoint y: 109, endPoint x: 375, endPoint y: 109, distance: 18.2
click at [363, 100] on div "True False" at bounding box center [362, 91] width 113 height 16
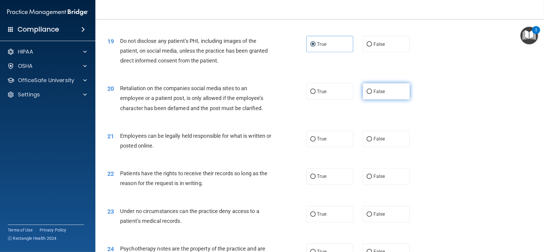
click at [376, 94] on span "False" at bounding box center [379, 92] width 12 height 6
click at [372, 94] on input "False" at bounding box center [368, 92] width 5 height 4
radio input "true"
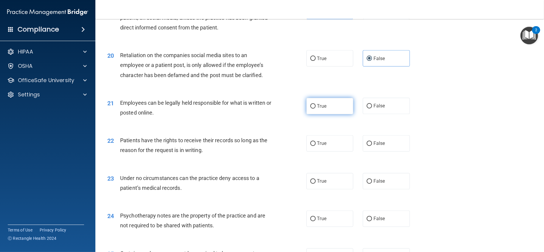
click at [320, 109] on span "True" at bounding box center [321, 106] width 9 height 6
click at [315, 109] on input "True" at bounding box center [312, 106] width 5 height 4
radio input "true"
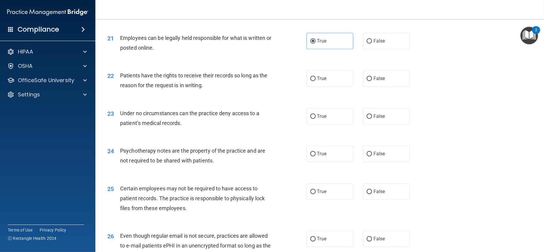
scroll to position [1026, 0]
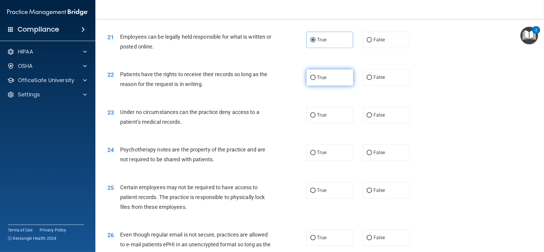
click at [312, 80] on input "True" at bounding box center [312, 78] width 5 height 4
radio input "true"
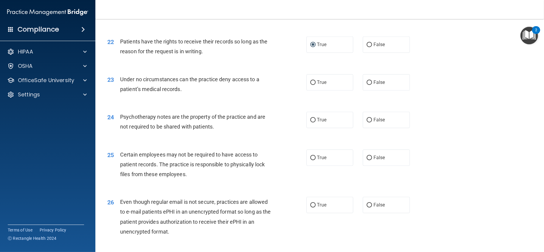
scroll to position [1059, 0]
click at [388, 91] on label "False" at bounding box center [385, 82] width 47 height 16
click at [372, 85] on input "False" at bounding box center [368, 82] width 5 height 4
radio input "true"
click at [331, 128] on label "True" at bounding box center [329, 120] width 47 height 16
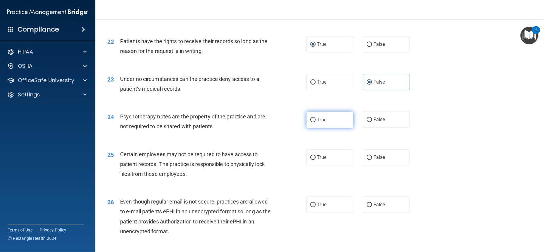
click at [315, 122] on input "True" at bounding box center [312, 120] width 5 height 4
radio input "true"
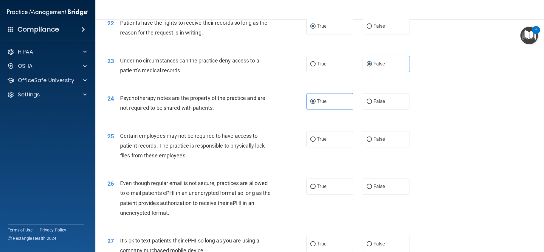
scroll to position [1092, 0]
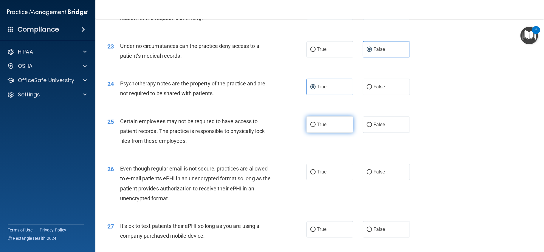
click at [315, 133] on label "True" at bounding box center [329, 124] width 47 height 16
click at [315, 127] on input "True" at bounding box center [312, 125] width 5 height 4
radio input "true"
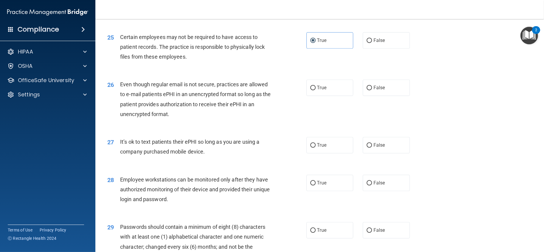
scroll to position [1191, 0]
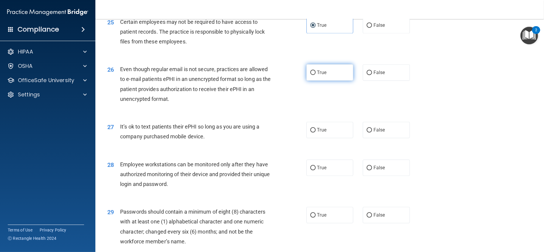
click at [326, 81] on label "True" at bounding box center [329, 72] width 47 height 16
click at [315, 75] on input "True" at bounding box center [312, 73] width 5 height 4
radio input "true"
click at [327, 138] on label "True" at bounding box center [329, 130] width 47 height 16
click at [315, 133] on input "True" at bounding box center [312, 130] width 5 height 4
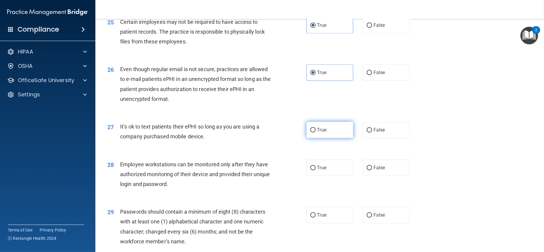
radio input "true"
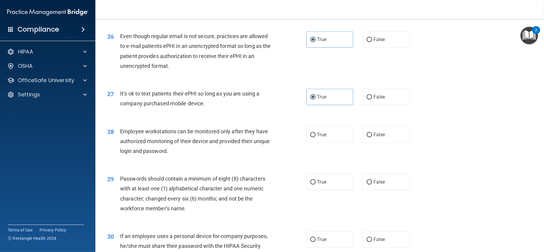
scroll to position [1258, 0]
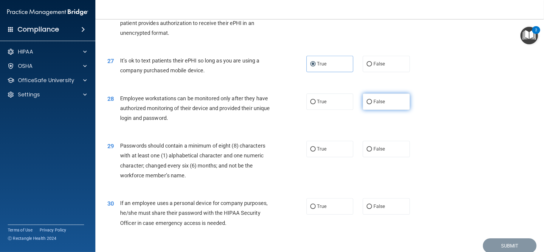
click at [383, 110] on label "False" at bounding box center [385, 102] width 47 height 16
click at [372, 104] on input "False" at bounding box center [368, 102] width 5 height 4
radio input "true"
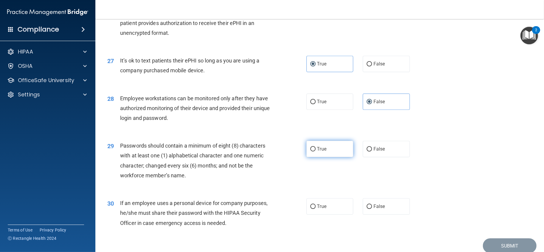
click at [323, 157] on label "True" at bounding box center [329, 149] width 47 height 16
click at [315, 152] on input "True" at bounding box center [312, 149] width 5 height 4
radio input "true"
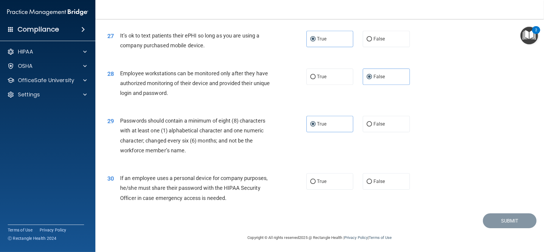
scroll to position [1302, 0]
click at [369, 186] on label "False" at bounding box center [385, 181] width 47 height 16
click at [369, 184] on input "False" at bounding box center [368, 182] width 5 height 4
radio input "true"
click at [513, 220] on button "Submit" at bounding box center [510, 221] width 54 height 15
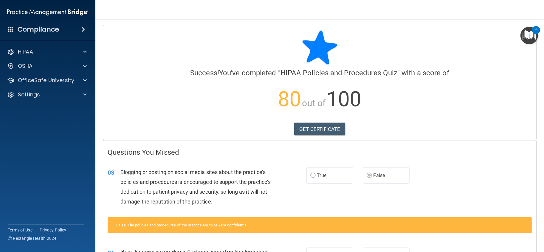
click at [35, 32] on h4 "Compliance" at bounding box center [38, 29] width 41 height 8
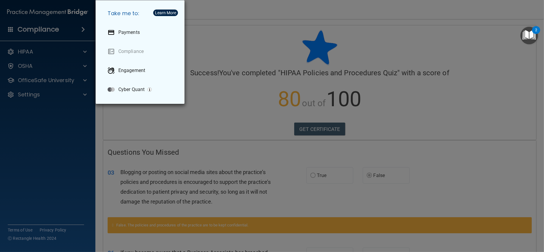
click at [25, 32] on div "Take me to: Payments Compliance Engagement Cyber Quant" at bounding box center [272, 126] width 544 height 252
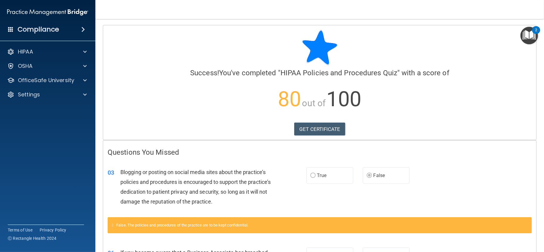
click at [529, 32] on img "Open Resource Center, 2 new notifications" at bounding box center [529, 36] width 18 height 18
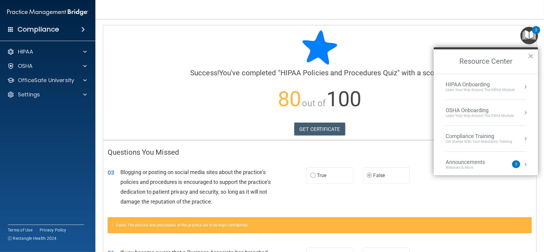
click at [529, 32] on img "Open Resource Center, 2 new notifications" at bounding box center [529, 36] width 18 height 18
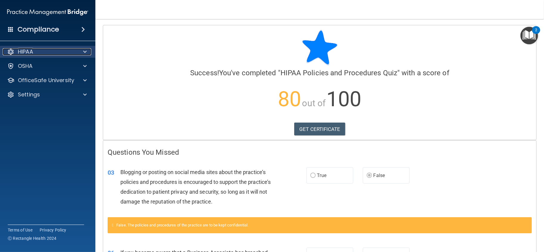
click at [11, 53] on div at bounding box center [10, 51] width 7 height 7
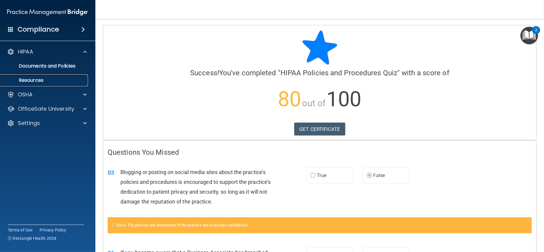
click at [33, 78] on p "Resources" at bounding box center [44, 80] width 81 height 6
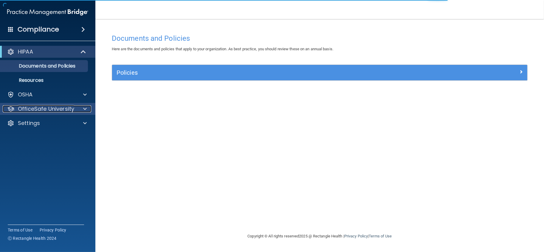
click at [28, 111] on p "OfficeSafe University" at bounding box center [46, 108] width 56 height 7
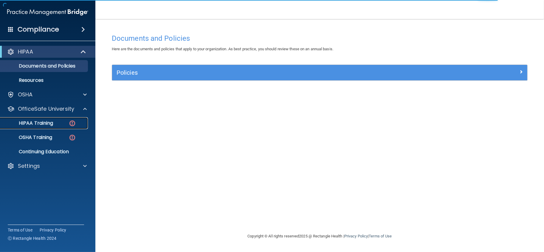
click at [33, 121] on p "HIPAA Training" at bounding box center [28, 123] width 49 height 6
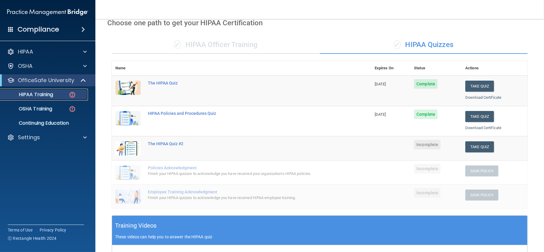
scroll to position [66, 0]
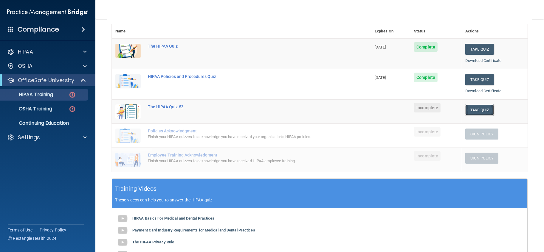
click at [475, 110] on button "Take Quiz" at bounding box center [479, 110] width 29 height 11
